Goal: Use online tool/utility: Utilize a website feature to perform a specific function

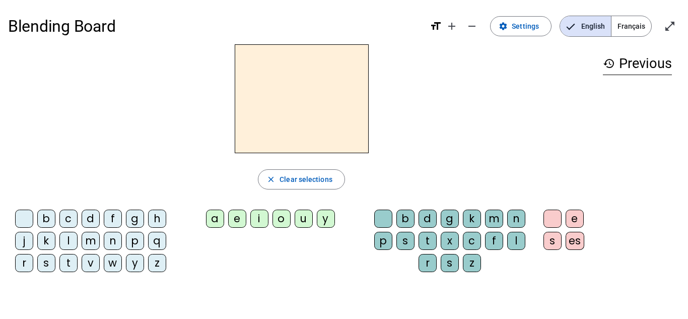
click at [92, 223] on div "d" at bounding box center [91, 219] width 18 height 18
click at [243, 217] on div "e" at bounding box center [237, 219] width 18 height 18
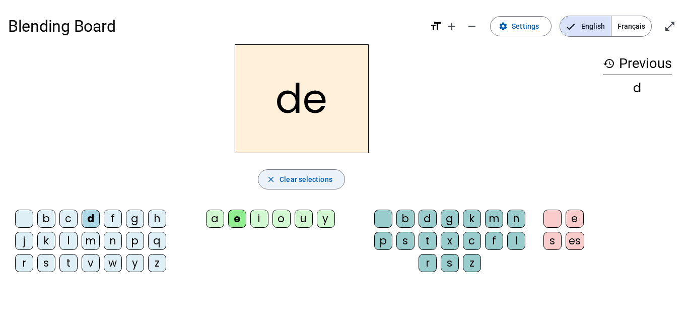
click at [313, 180] on span "Clear selections" at bounding box center [306, 179] width 53 height 12
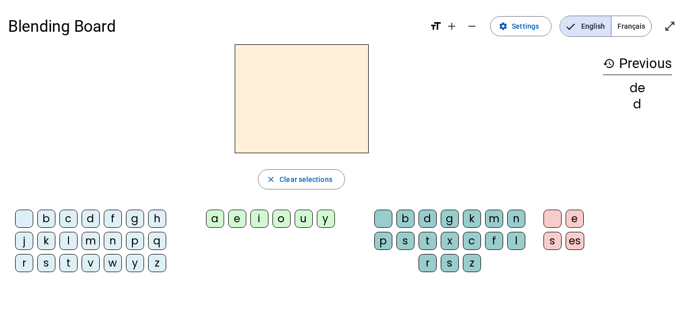
click at [95, 241] on div "m" at bounding box center [91, 241] width 18 height 18
click at [308, 227] on div "u" at bounding box center [304, 219] width 18 height 18
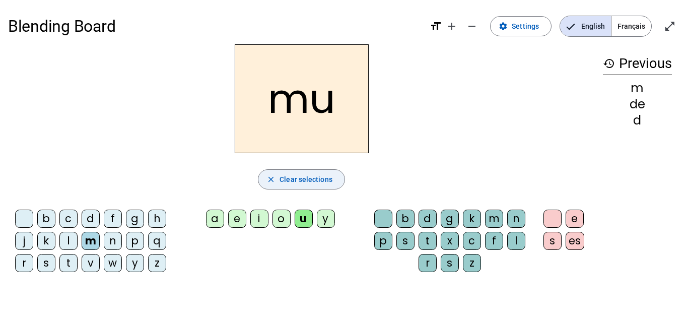
click at [306, 176] on span "Clear selections" at bounding box center [306, 179] width 53 height 12
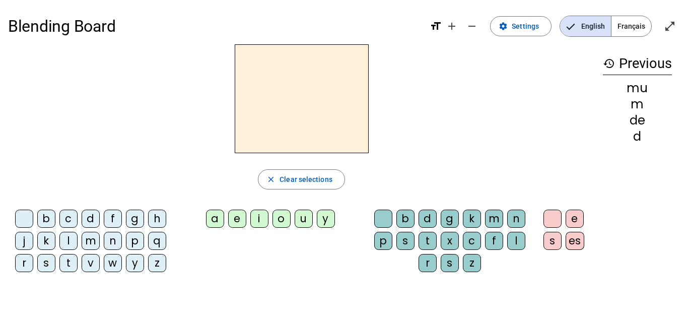
click at [92, 265] on div "v" at bounding box center [91, 263] width 18 height 18
click at [219, 220] on div "a" at bounding box center [215, 219] width 18 height 18
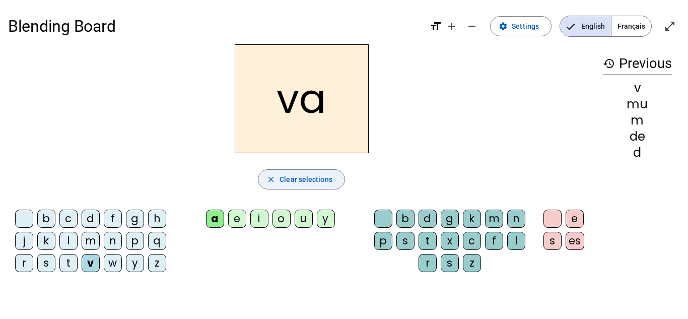
click at [311, 173] on span "Clear selections" at bounding box center [306, 179] width 53 height 12
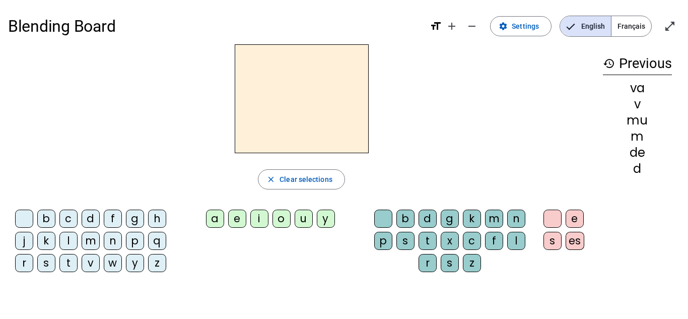
click at [93, 218] on div "d" at bounding box center [91, 219] width 18 height 18
click at [210, 223] on div "a" at bounding box center [215, 219] width 18 height 18
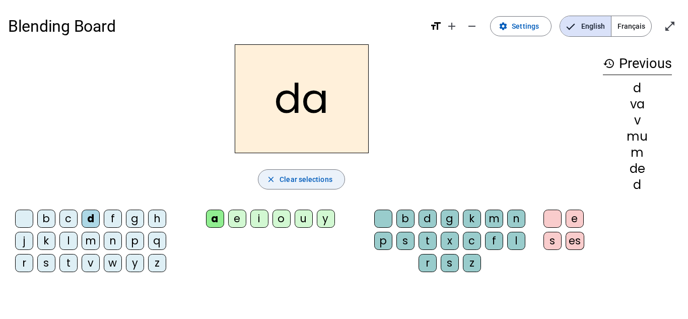
click at [281, 183] on span "Clear selections" at bounding box center [306, 179] width 53 height 12
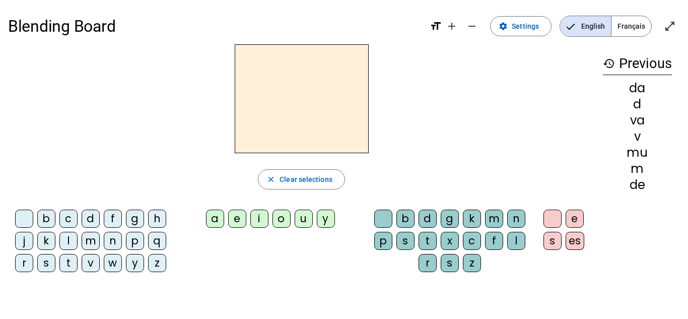
click at [72, 265] on div "t" at bounding box center [68, 263] width 18 height 18
click at [260, 224] on div "i" at bounding box center [259, 219] width 18 height 18
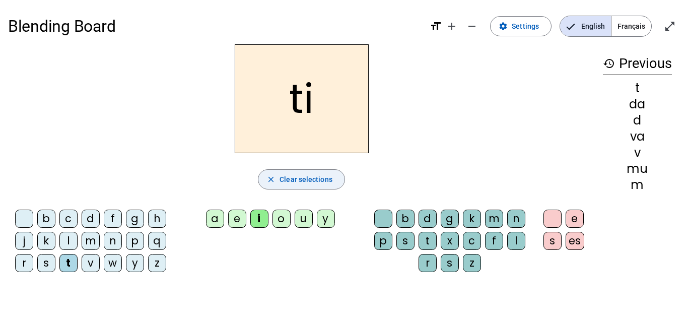
click at [313, 184] on span "Clear selections" at bounding box center [306, 179] width 53 height 12
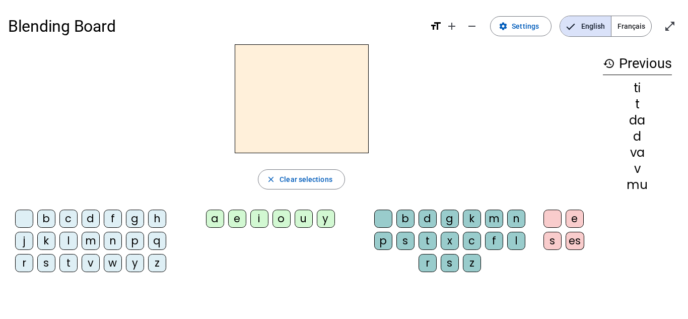
click at [46, 266] on div "s" at bounding box center [46, 263] width 18 height 18
click at [211, 222] on div "a" at bounding box center [215, 219] width 18 height 18
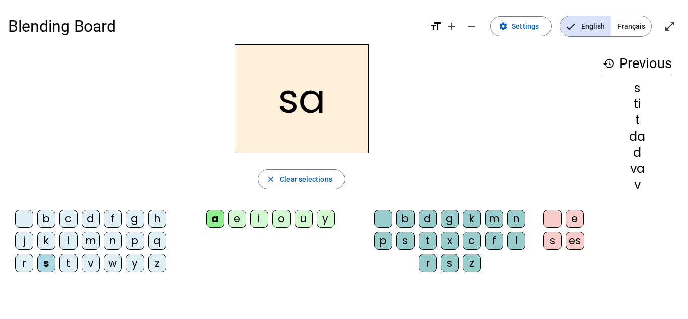
click at [468, 246] on div "c" at bounding box center [472, 241] width 18 height 18
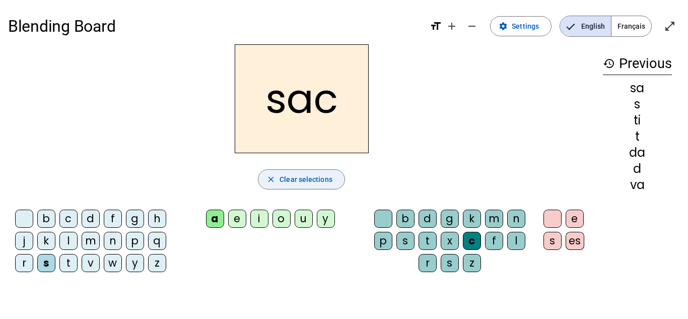
click at [324, 181] on span "Clear selections" at bounding box center [306, 179] width 53 height 12
